Goal: Find contact information: Find contact information

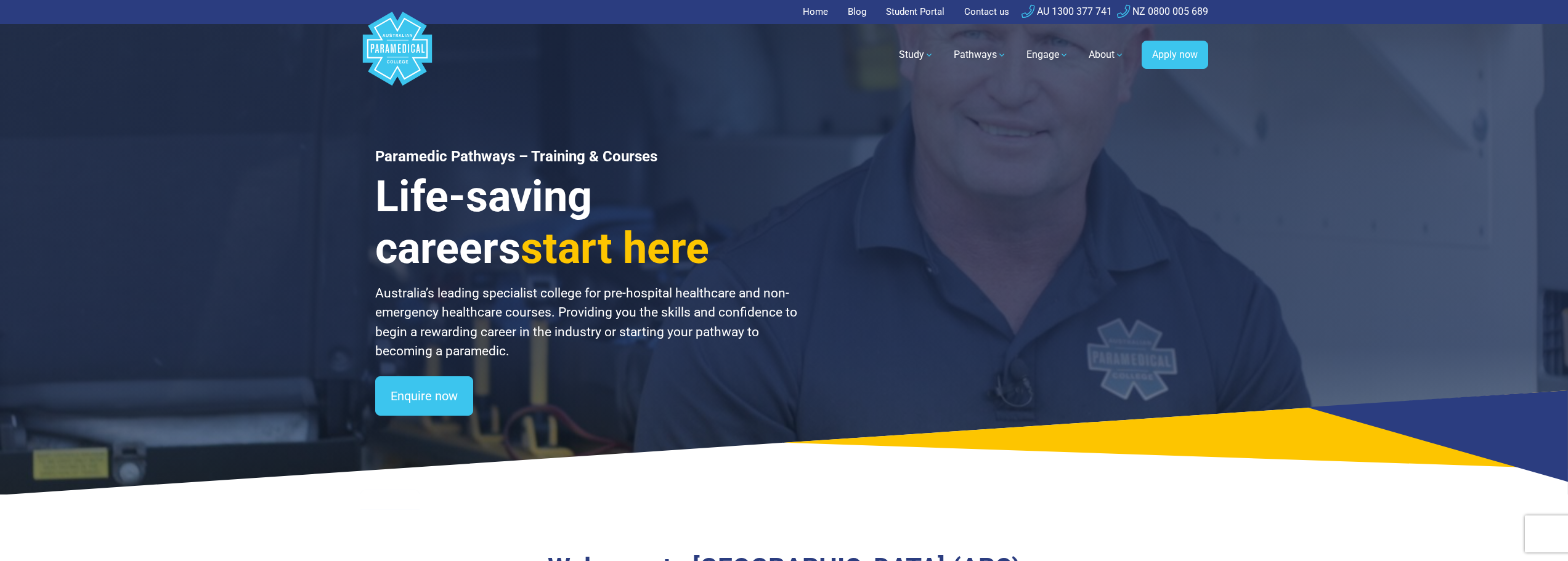
click at [51, 314] on div "Paramedic Pathways – Training & Courses Life-saving careers start here Australi…" at bounding box center [784, 247] width 1568 height 494
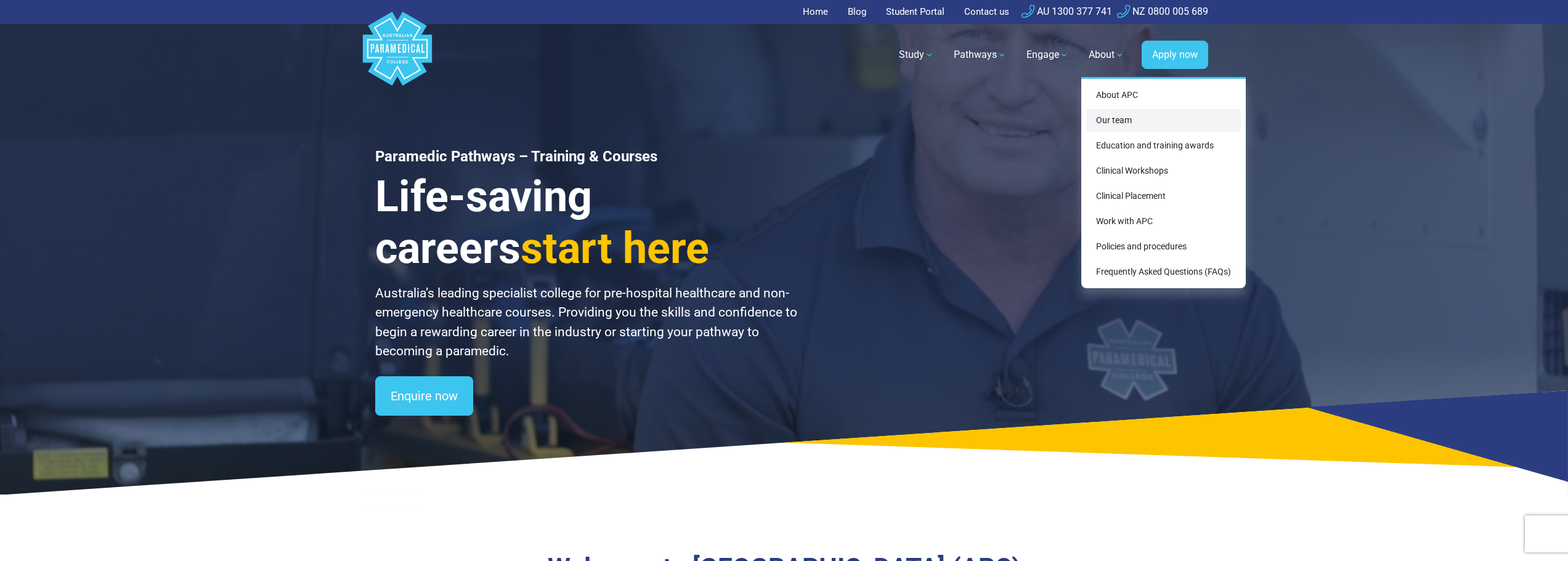
click at [1115, 121] on link "Our team" at bounding box center [1163, 120] width 154 height 23
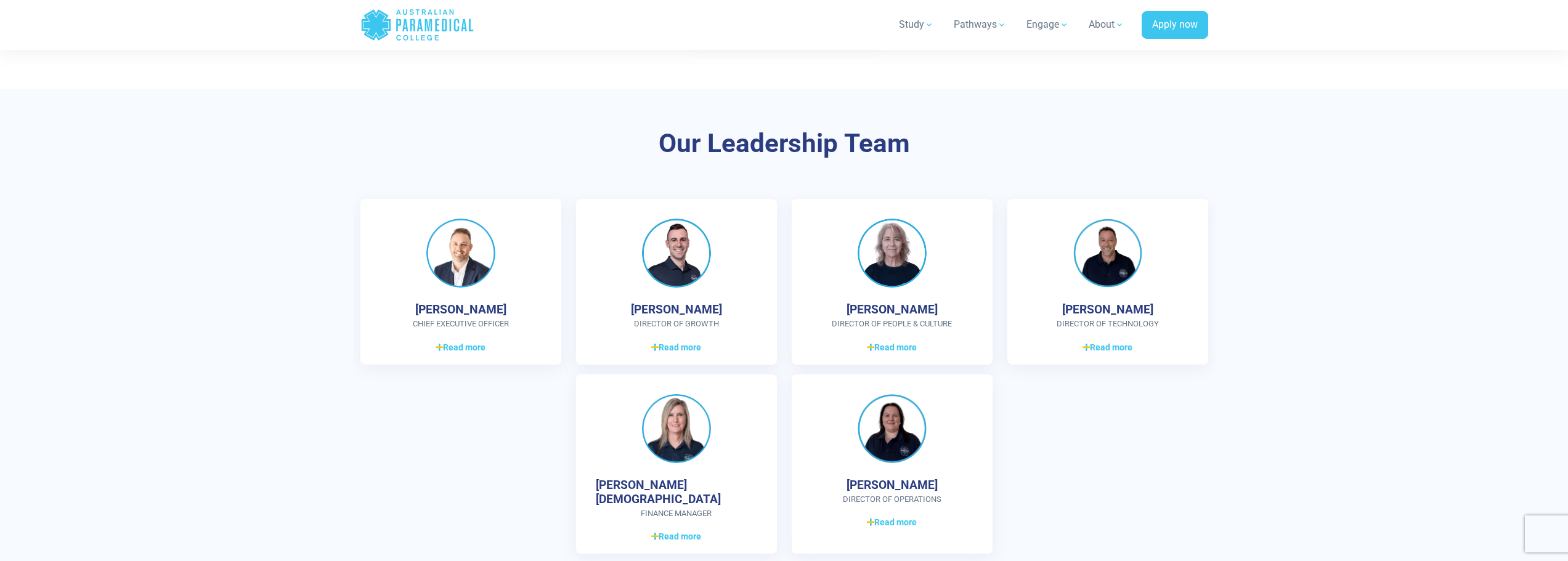
scroll to position [3204, 0]
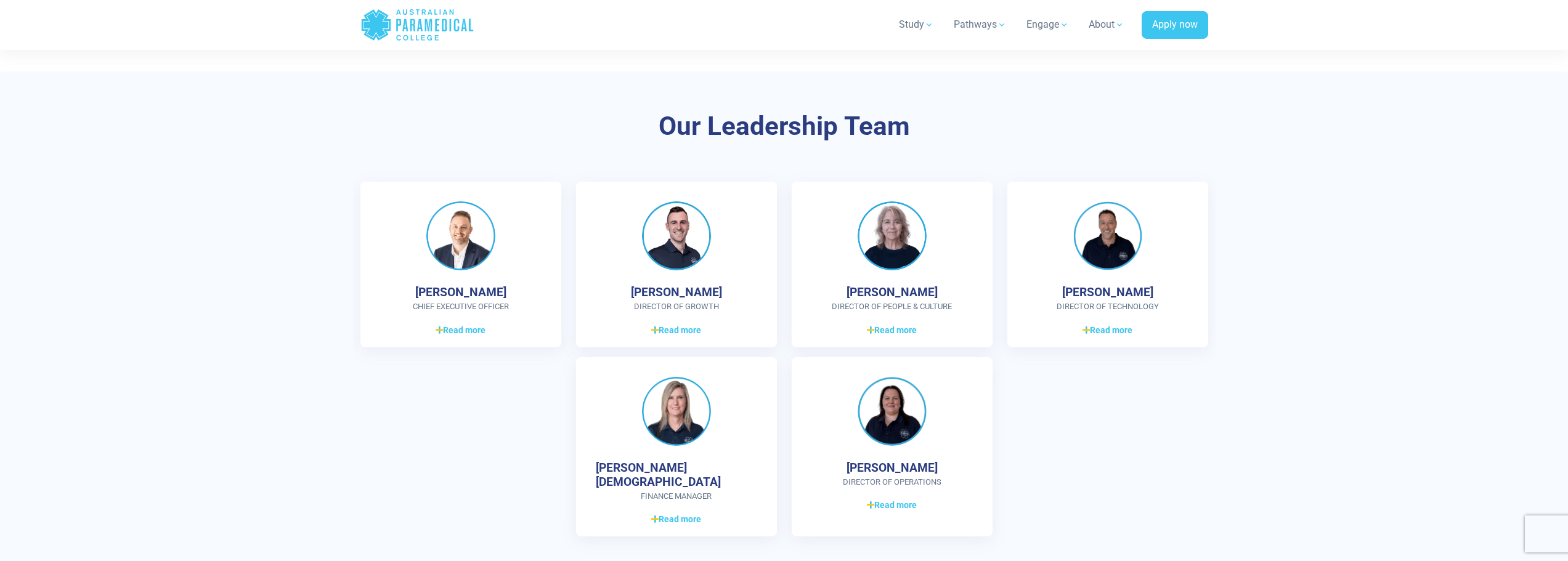
click at [89, 392] on section "Our Leadership Team [PERSON_NAME] CHIEF EXECUTIVE OFFICER Graduate Diploma of M…" at bounding box center [784, 329] width 1568 height 515
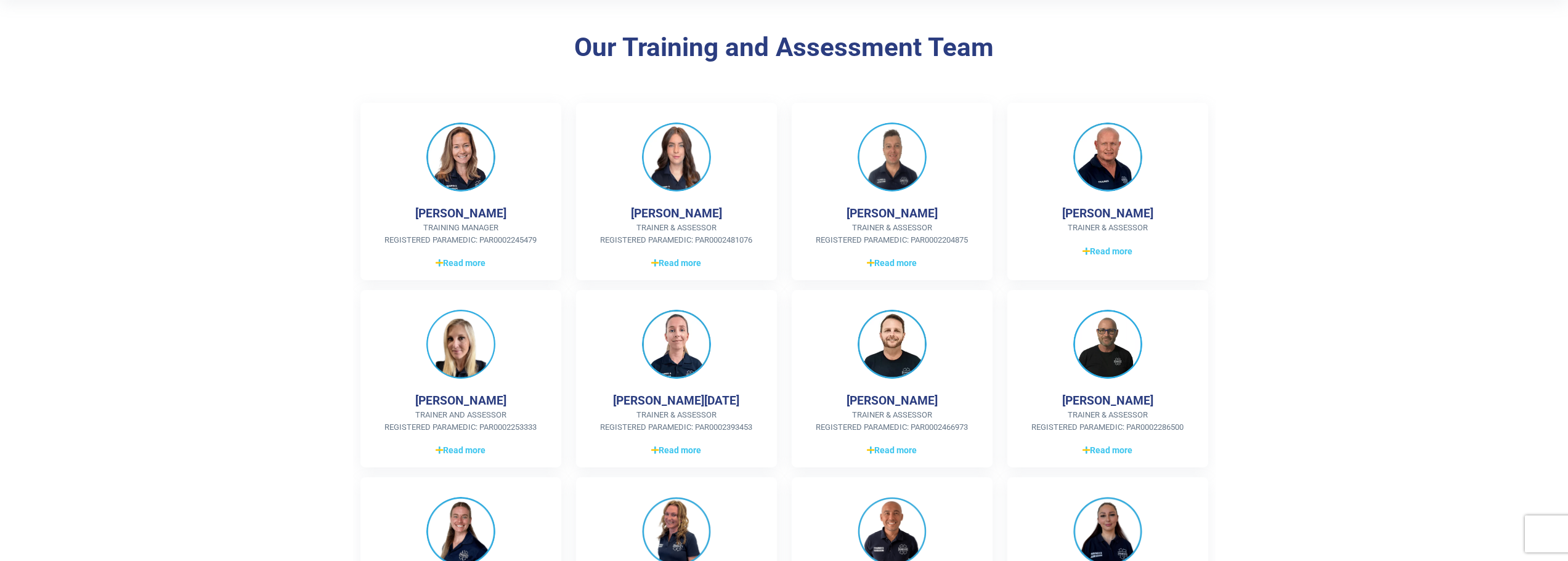
scroll to position [246, 0]
click at [438, 183] on img at bounding box center [460, 156] width 69 height 69
click at [453, 260] on span "Read more" at bounding box center [460, 262] width 50 height 13
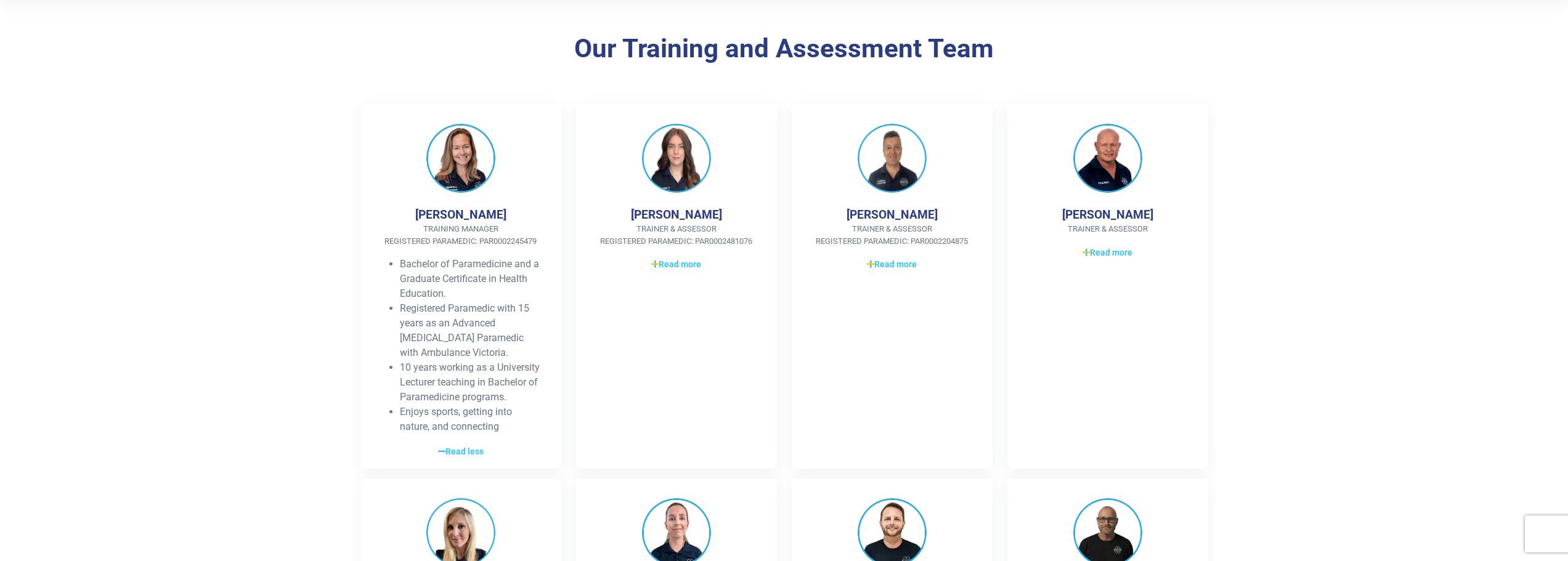
click at [310, 271] on section "Our Training and Assessment Team [PERSON_NAME] Training Manager Registered Para…" at bounding box center [784, 443] width 1568 height 898
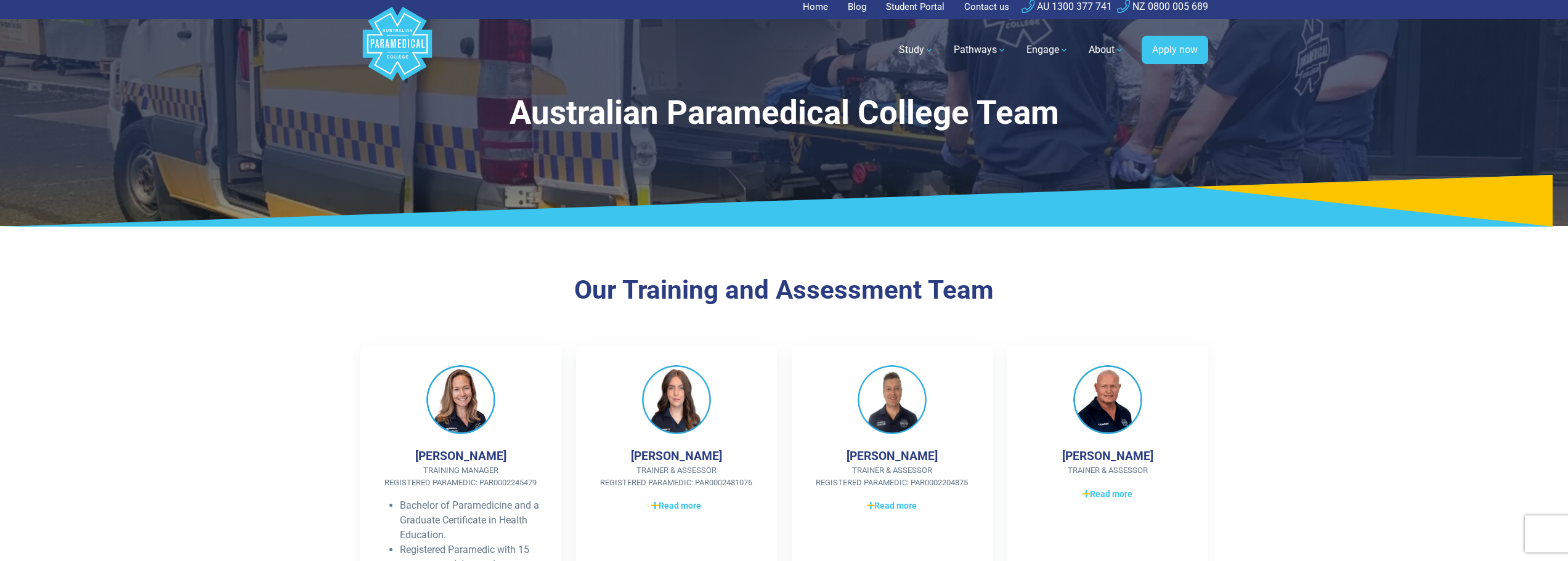
scroll to position [0, 0]
